Goal: Task Accomplishment & Management: Complete application form

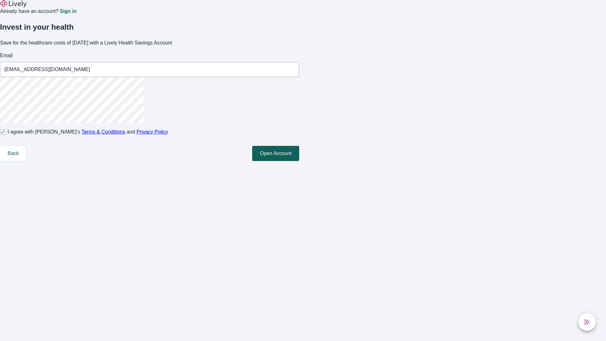
click at [299, 161] on button "Open Account" at bounding box center [275, 153] width 47 height 15
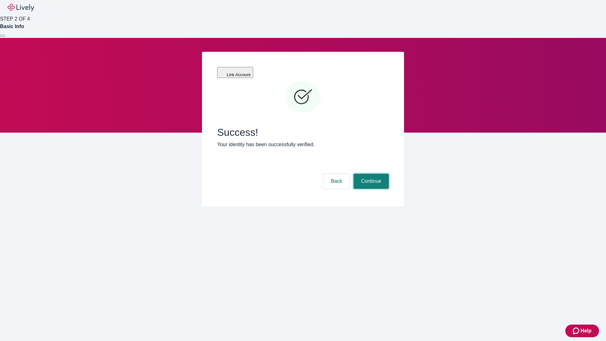
click at [370, 174] on button "Continue" at bounding box center [370, 181] width 35 height 15
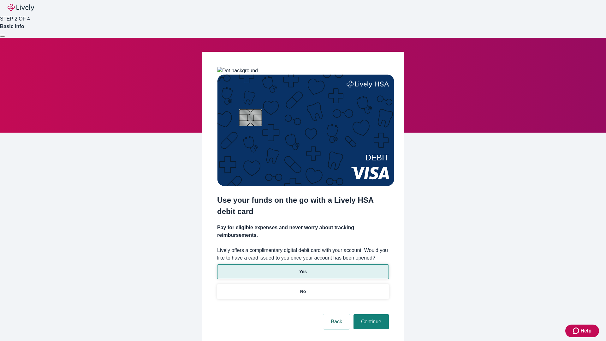
click at [303, 268] on p "Yes" at bounding box center [303, 271] width 8 height 7
click at [370, 314] on button "Continue" at bounding box center [370, 321] width 35 height 15
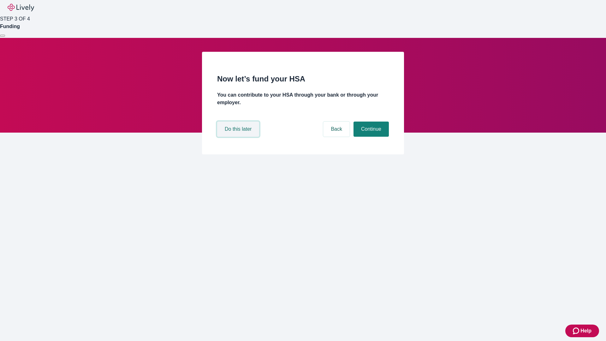
click at [239, 137] on button "Do this later" at bounding box center [238, 128] width 42 height 15
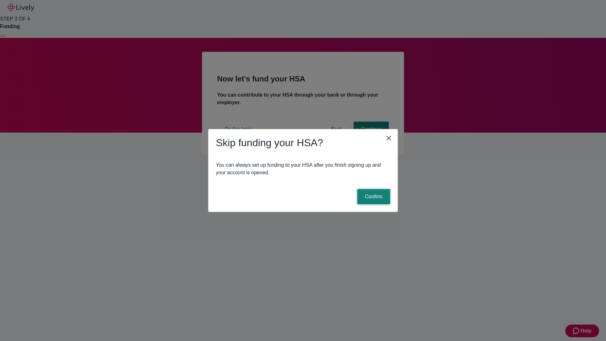
click at [373, 197] on button "Confirm" at bounding box center [373, 196] width 33 height 15
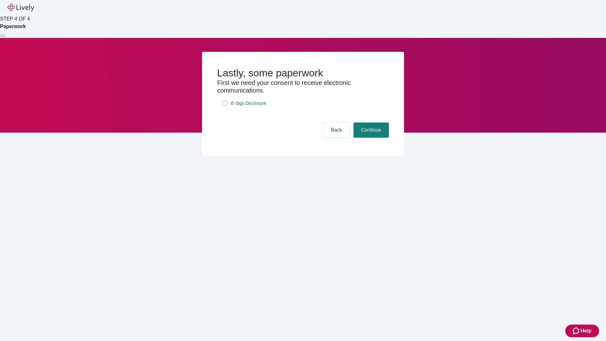
click at [225, 106] on input "E-Sign Disclosure" at bounding box center [224, 103] width 5 height 5
checkbox input "true"
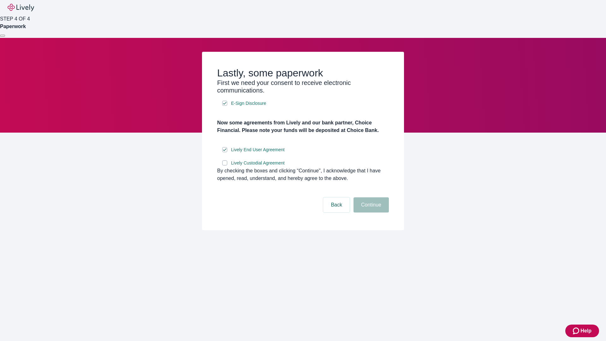
click at [225, 165] on input "Lively Custodial Agreement" at bounding box center [224, 162] width 5 height 5
checkbox input "true"
click at [370, 212] on button "Continue" at bounding box center [370, 204] width 35 height 15
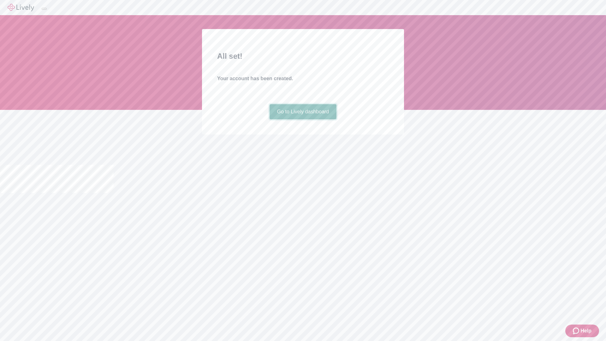
click at [303, 119] on link "Go to Lively dashboard" at bounding box center [302, 111] width 67 height 15
